Goal: Navigation & Orientation: Find specific page/section

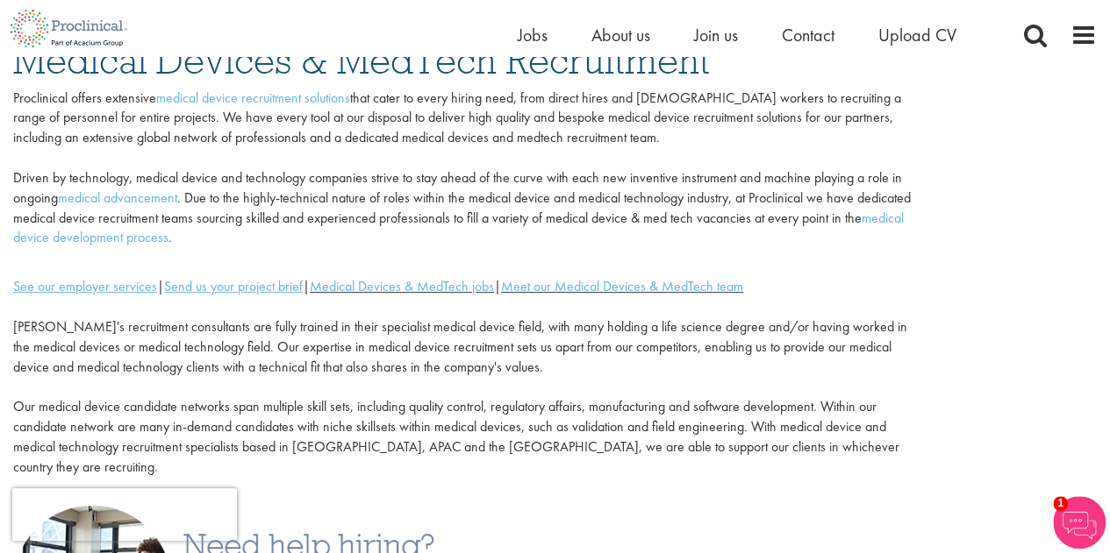
scroll to position [175, 0]
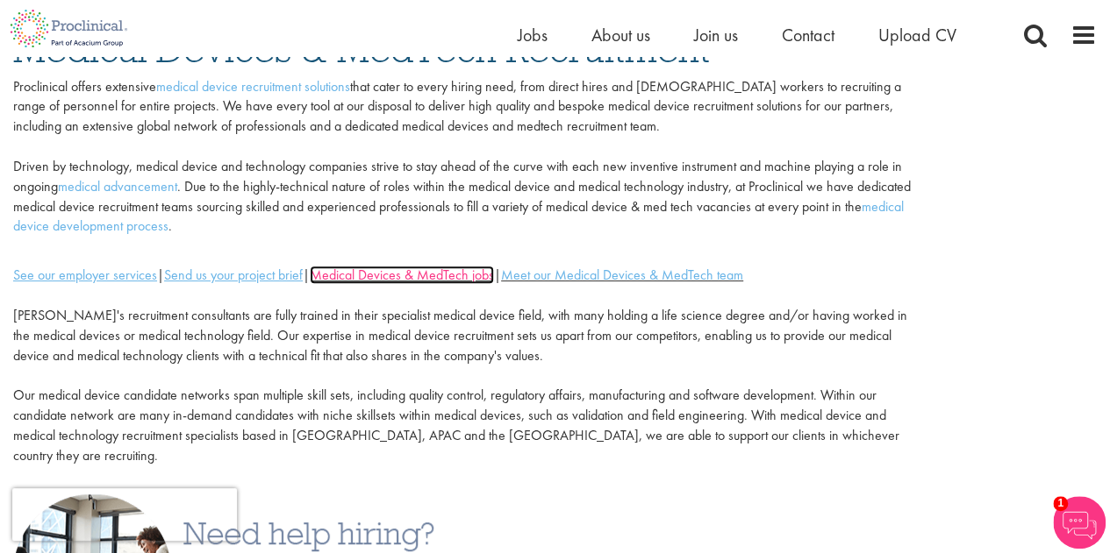
click at [430, 275] on font "Medical Devices & MedTech jobs" at bounding box center [402, 275] width 184 height 18
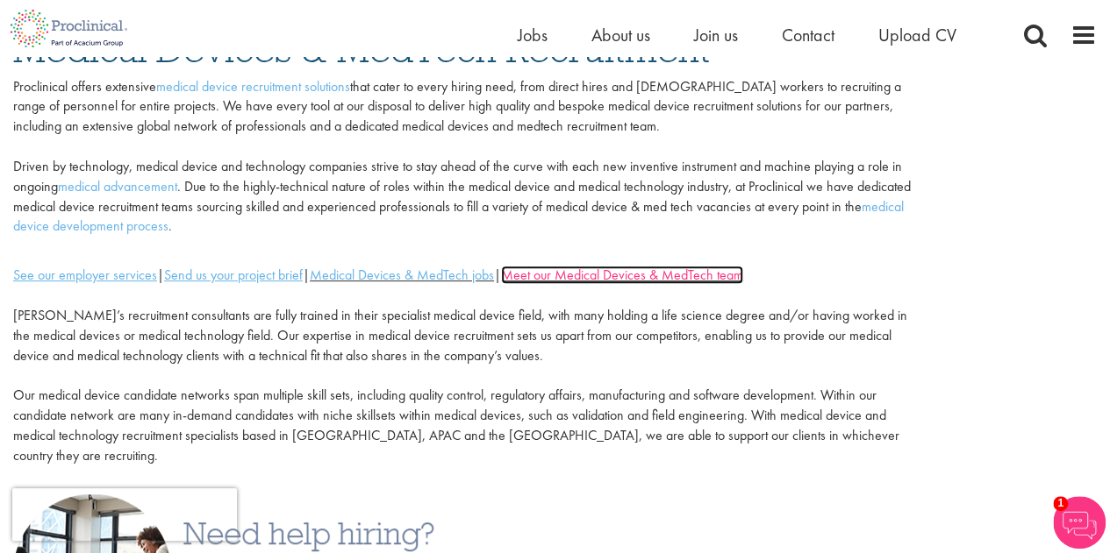
click at [589, 269] on link "Meet our Medical Devices & MedTech team" at bounding box center [622, 275] width 242 height 18
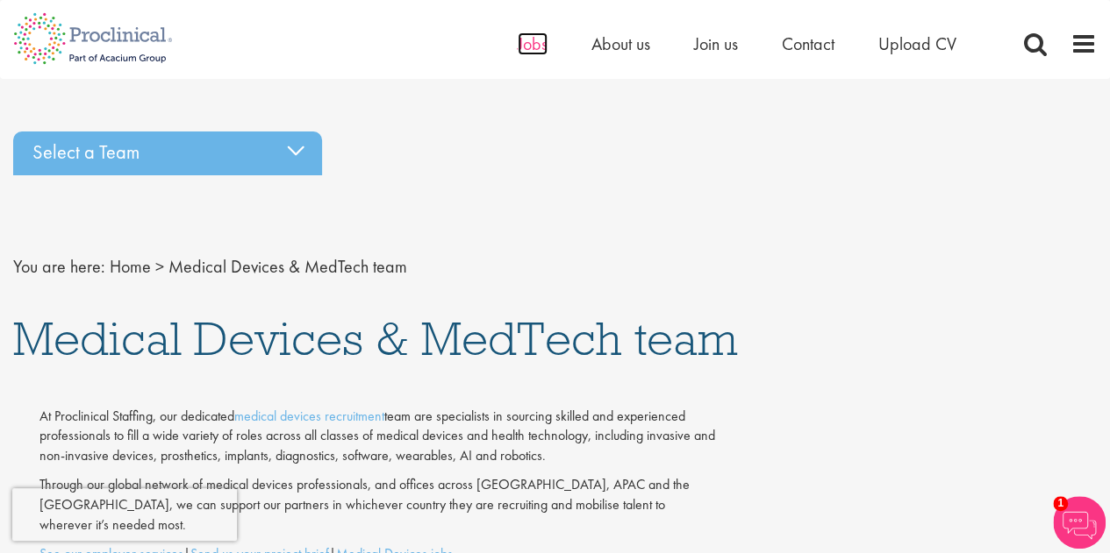
click at [523, 50] on span "Jobs" at bounding box center [533, 43] width 30 height 23
